Goal: Task Accomplishment & Management: Manage account settings

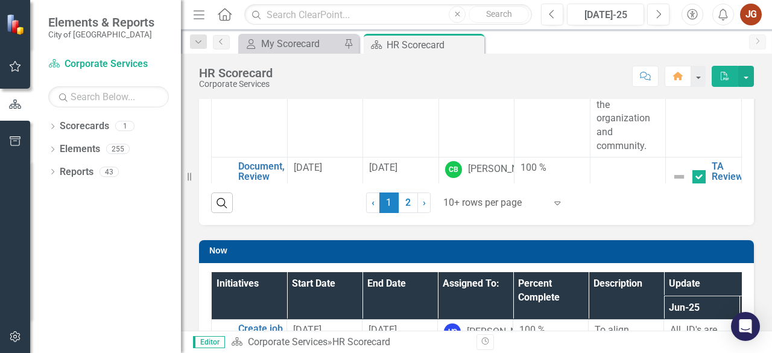
scroll to position [207, 0]
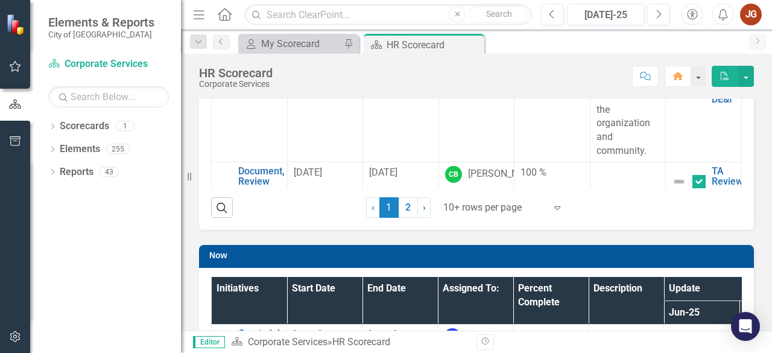
click at [454, 211] on div at bounding box center [494, 208] width 103 height 16
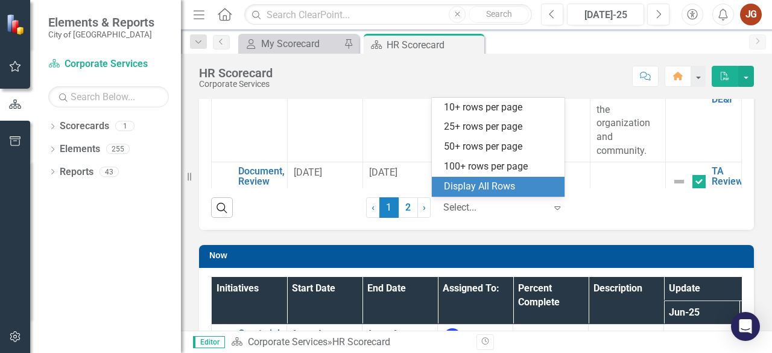
click at [486, 185] on div "Display All Rows" at bounding box center [500, 187] width 113 height 14
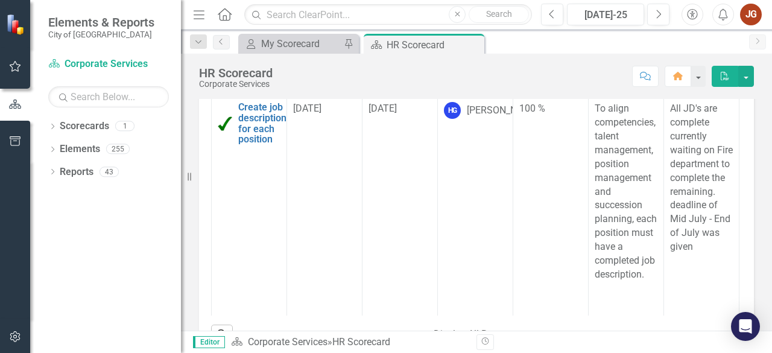
scroll to position [443, 0]
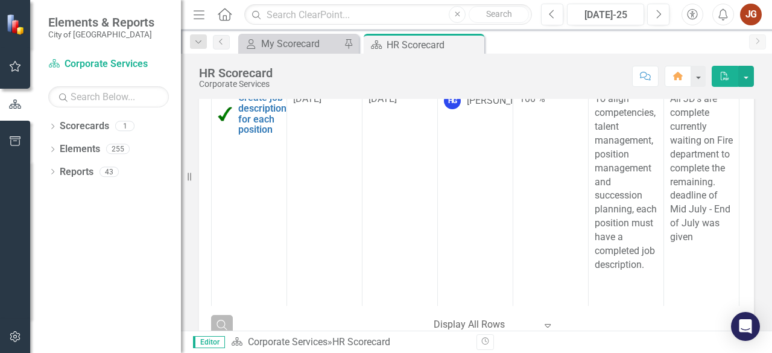
click at [226, 323] on icon "Search" at bounding box center [221, 324] width 13 height 11
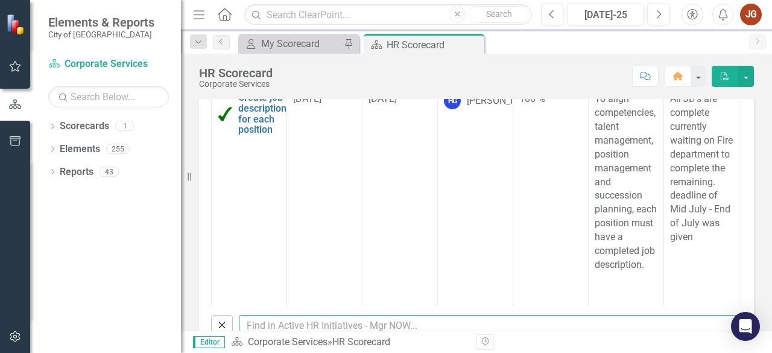
click at [269, 320] on input "text" at bounding box center [490, 326] width 503 height 22
type input "jaylene"
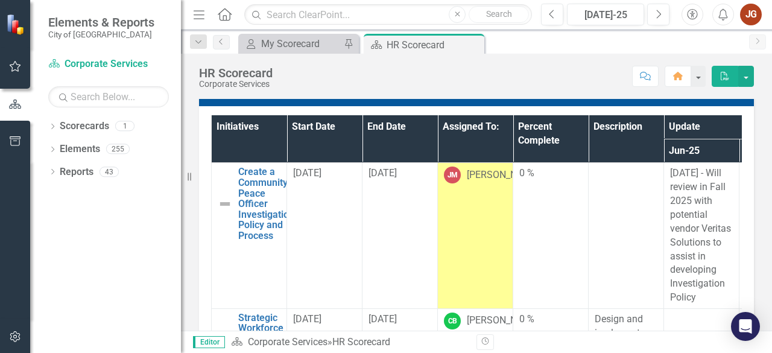
scroll to position [163, 0]
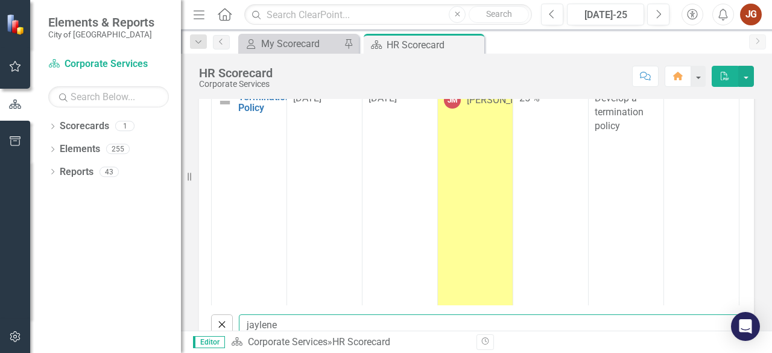
checkbox input "false"
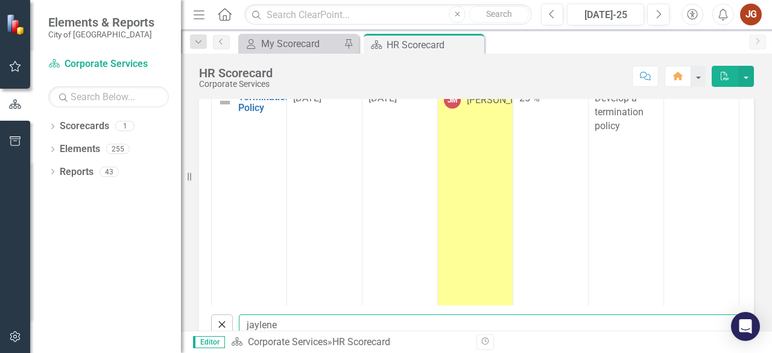
checkbox input "false"
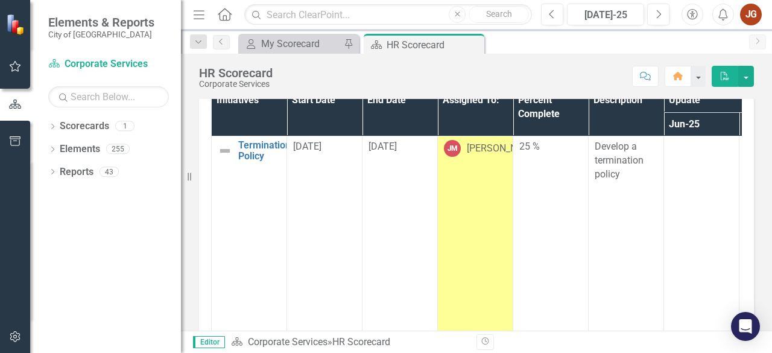
scroll to position [116, 0]
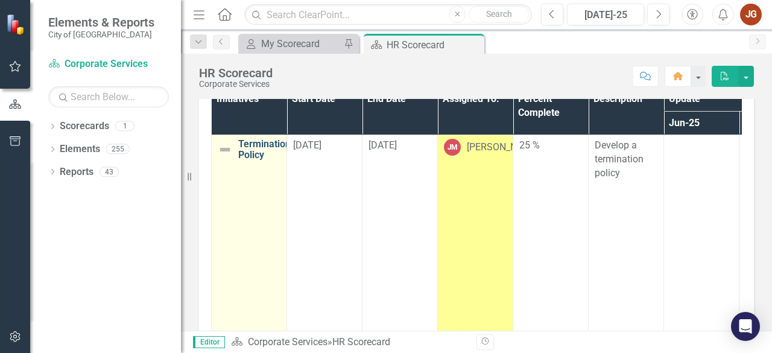
type input "jaylene"
click at [235, 175] on td "Terminations Policy Edit Edit Initiative Link Open Element" at bounding box center [249, 278] width 75 height 286
click at [253, 142] on link "Terminations Policy" at bounding box center [266, 149] width 57 height 21
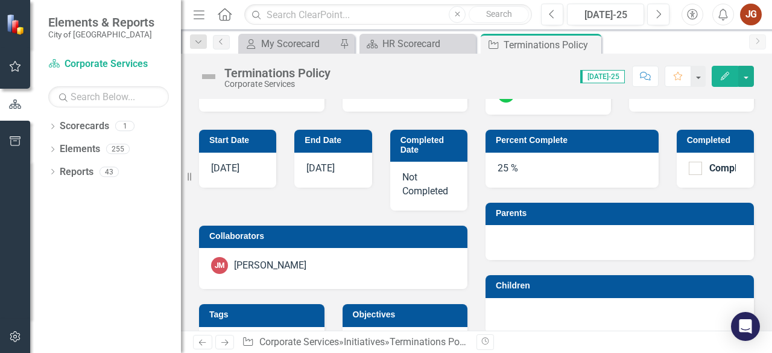
scroll to position [375, 0]
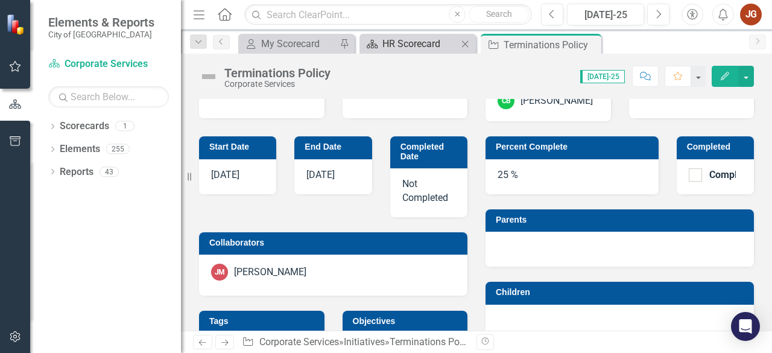
click at [428, 49] on div "HR Scorecard" at bounding box center [420, 43] width 75 height 15
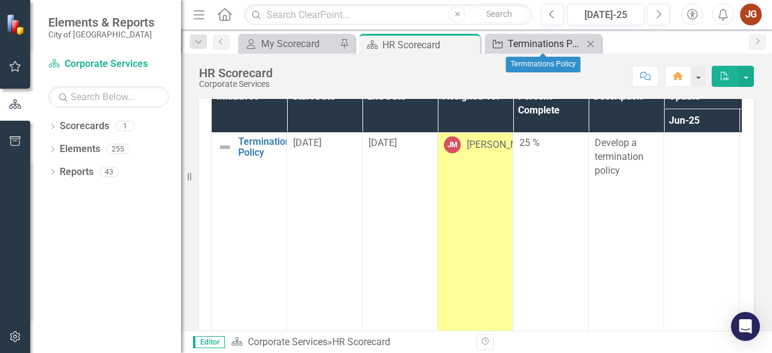
click at [547, 37] on div "Terminations Policy" at bounding box center [545, 43] width 75 height 15
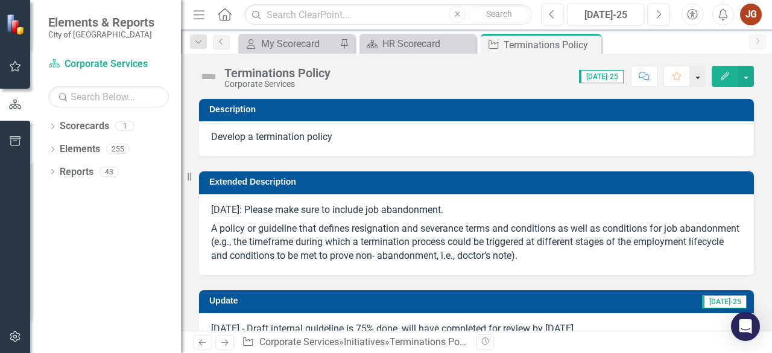
click at [701, 78] on button "button" at bounding box center [698, 76] width 16 height 21
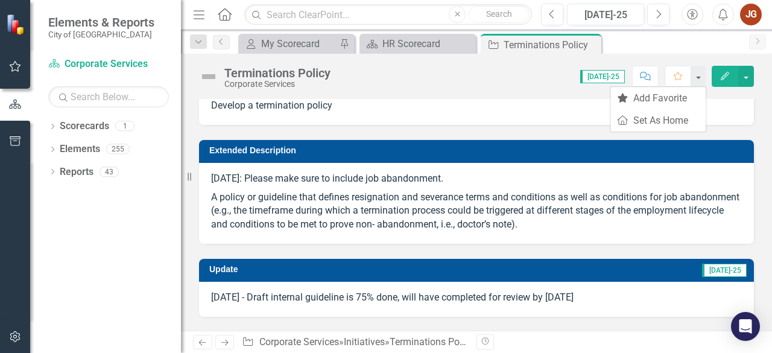
click at [574, 159] on td "Extended Description" at bounding box center [478, 152] width 539 height 18
click at [609, 77] on span "[DATE]-25" at bounding box center [602, 76] width 45 height 13
click at [717, 271] on span "[DATE]-25" at bounding box center [724, 270] width 45 height 13
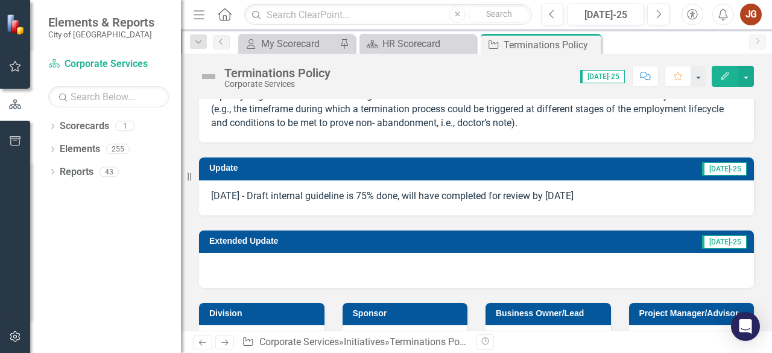
click at [606, 195] on p "[DATE] - Draft internal guideline is 75% done, will have completed for review b…" at bounding box center [476, 196] width 531 height 14
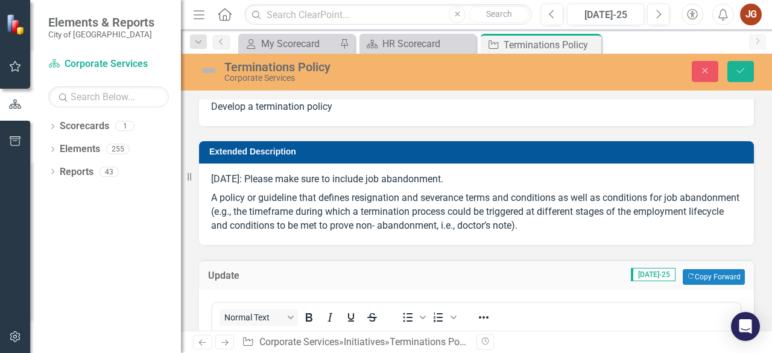
scroll to position [24, 0]
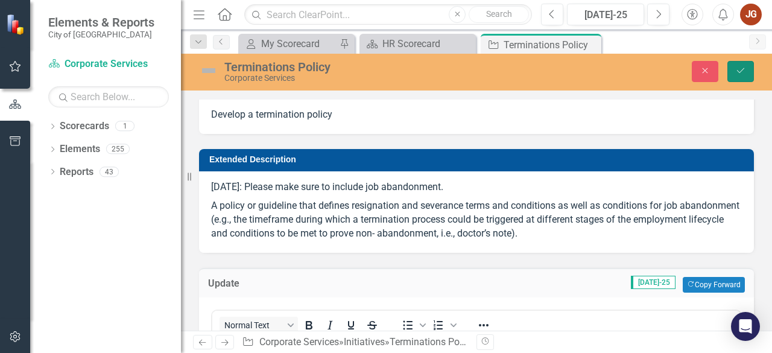
click at [749, 69] on button "Save" at bounding box center [741, 71] width 27 height 21
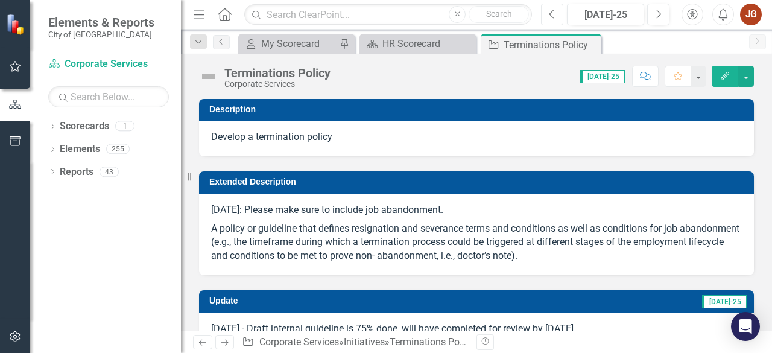
click at [557, 14] on button "Previous" at bounding box center [552, 15] width 22 height 22
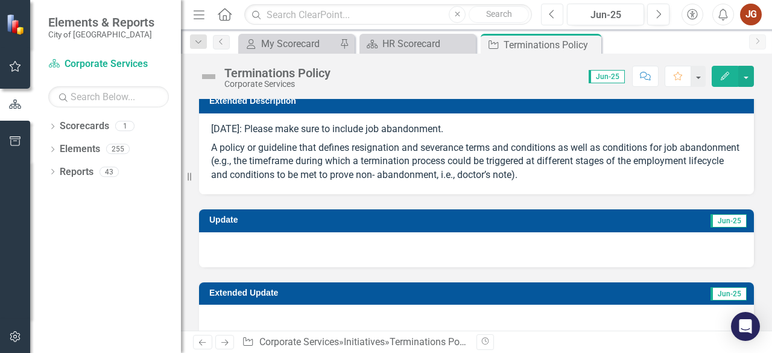
scroll to position [84, 0]
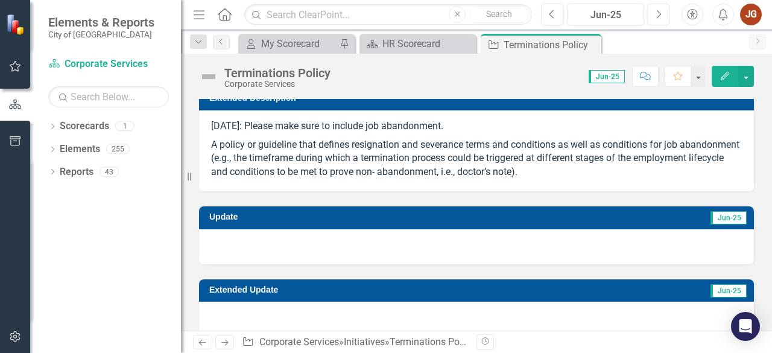
click at [653, 13] on button "Next" at bounding box center [658, 15] width 22 height 22
click at [656, 12] on icon "Next" at bounding box center [658, 14] width 7 height 11
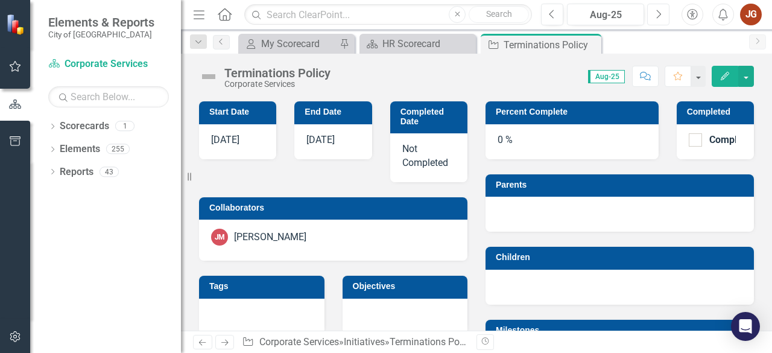
scroll to position [217, 0]
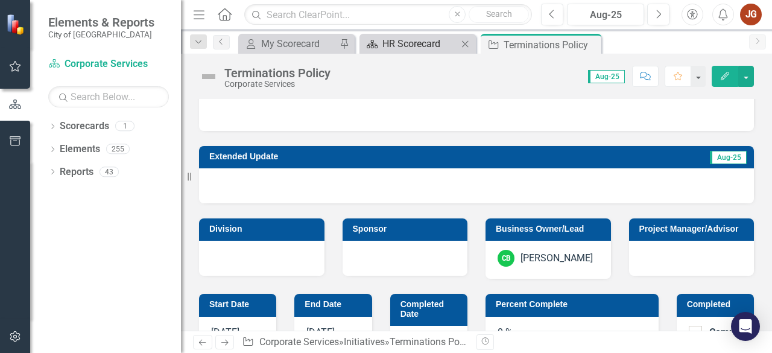
click at [413, 40] on div "HR Scorecard" at bounding box center [420, 43] width 75 height 15
